Goal: Task Accomplishment & Management: Manage account settings

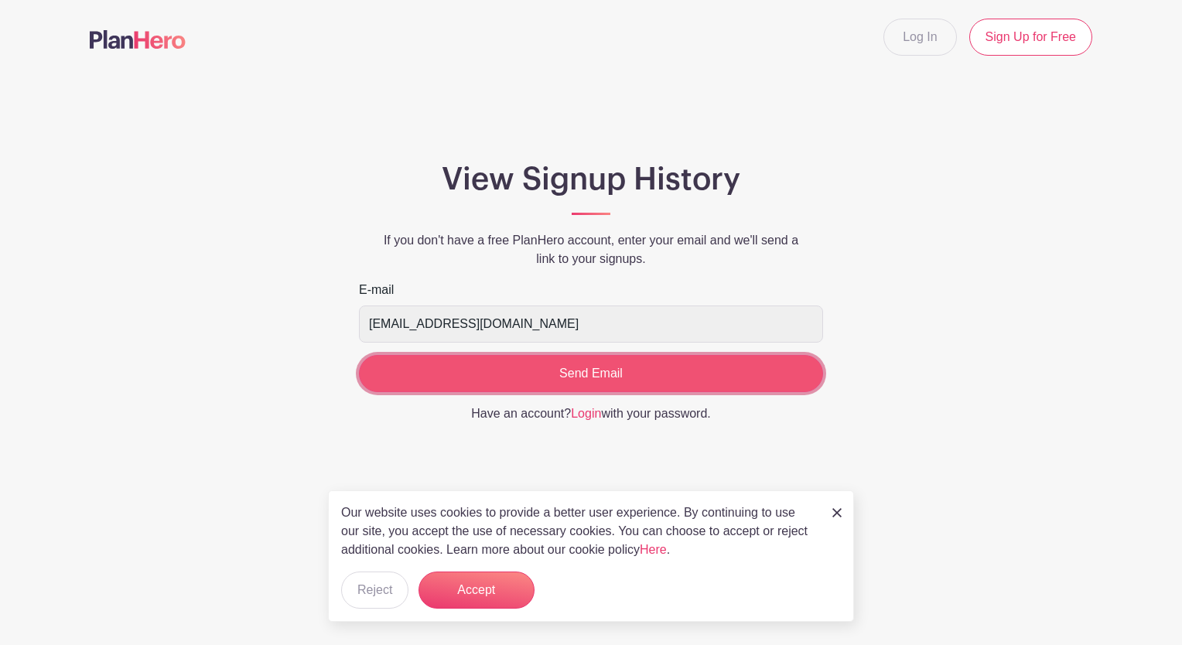
click at [503, 368] on input "Send Email" at bounding box center [591, 373] width 464 height 37
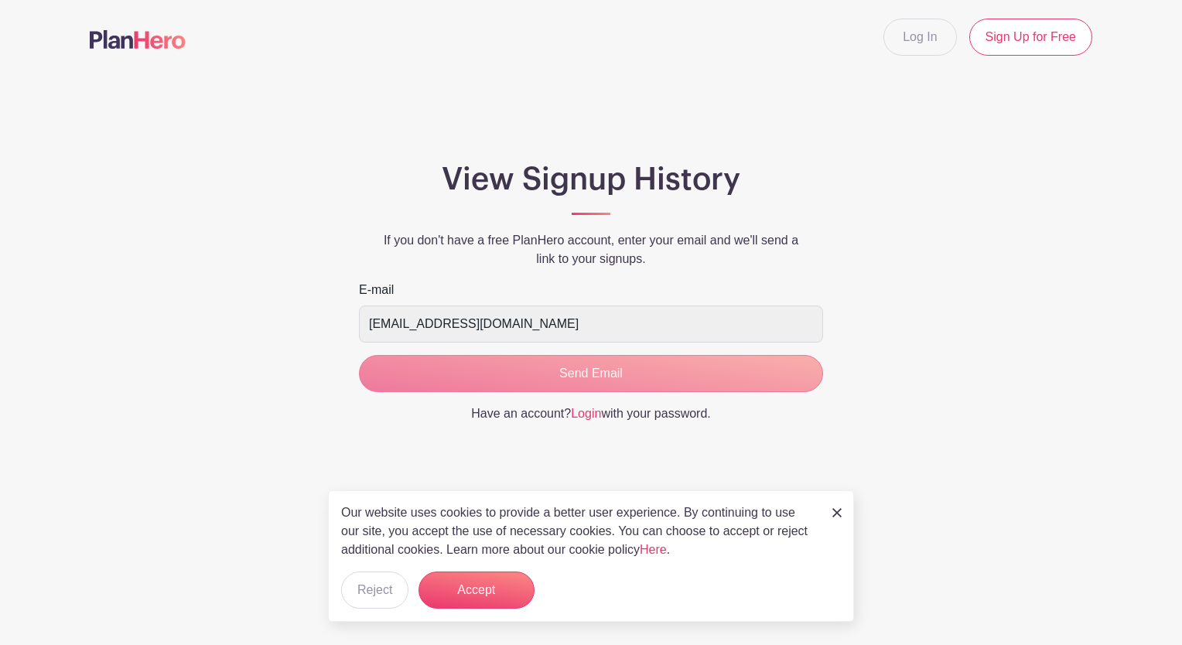
click at [834, 513] on img at bounding box center [836, 512] width 9 height 9
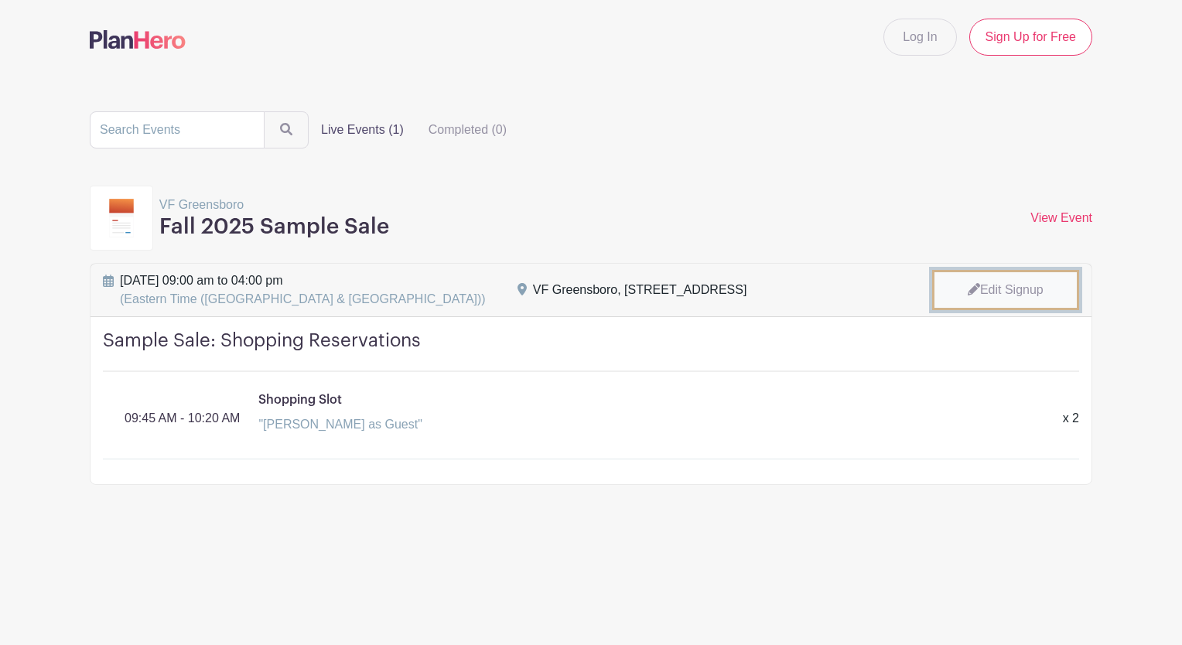
click at [986, 287] on link "Edit Signup" at bounding box center [1005, 290] width 147 height 40
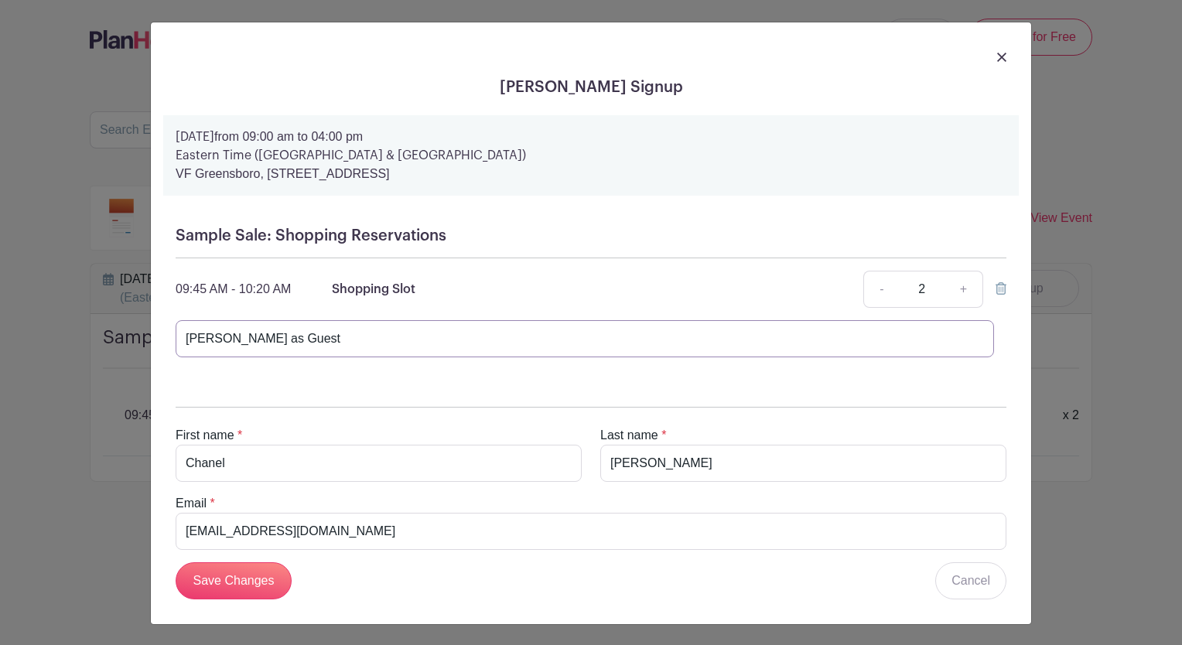
drag, startPoint x: 262, startPoint y: 341, endPoint x: 159, endPoint y: 339, distance: 103.7
click at [163, 339] on div "Sample Sale: Shopping Reservations 09:45 AM - 10:20 AM Shopping Slot - 2 + This…" at bounding box center [591, 298] width 856 height 168
type input "Adam McDuffie as Guest"
click at [226, 581] on input "Save Changes" at bounding box center [234, 580] width 116 height 37
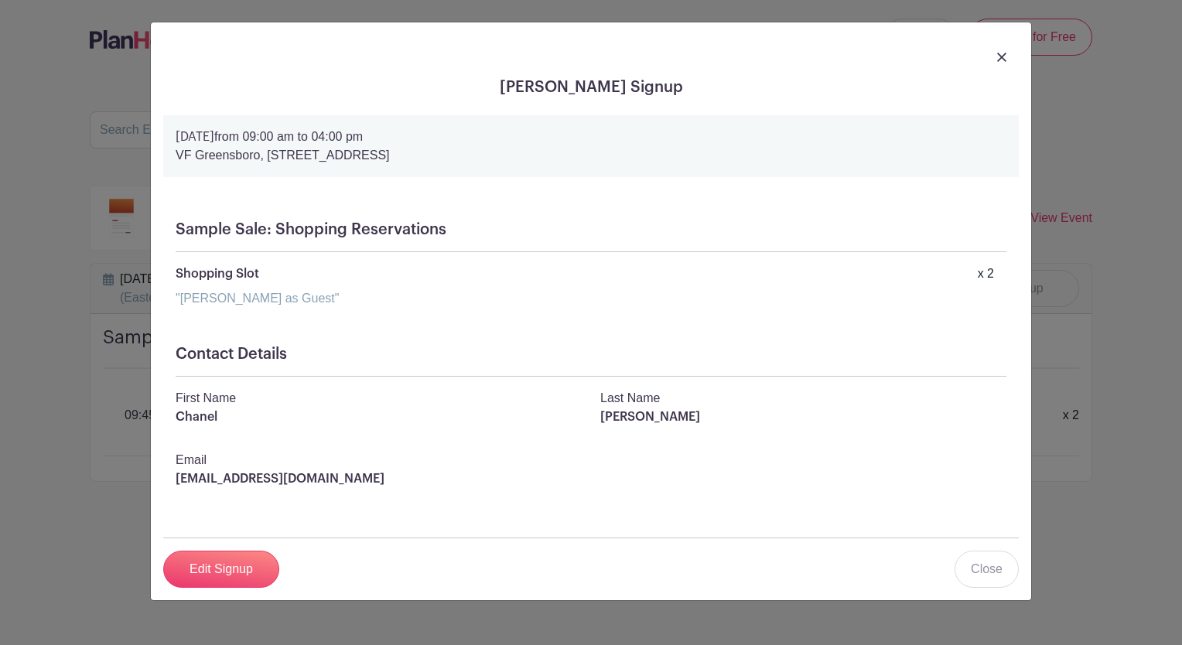
click at [993, 66] on div at bounding box center [591, 56] width 856 height 43
click at [997, 59] on img at bounding box center [1001, 57] width 9 height 9
